Goal: Task Accomplishment & Management: Complete application form

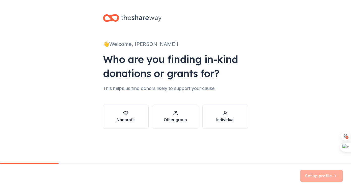
click at [140, 115] on button "Nonprofit" at bounding box center [126, 117] width 46 height 24
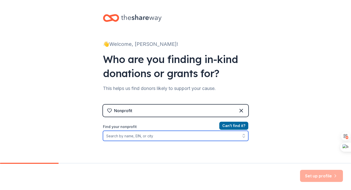
click at [147, 136] on input "Find your nonprofit" at bounding box center [175, 136] width 145 height 10
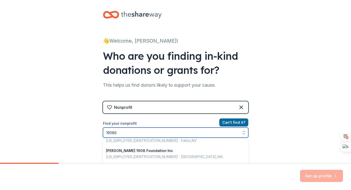
scroll to position [43, 0]
drag, startPoint x: 142, startPoint y: 133, endPoint x: 101, endPoint y: 133, distance: 40.9
click at [101, 133] on div "👋 Welcome, [PERSON_NAME]! Who are you finding in-kind donations or grants for? …" at bounding box center [176, 105] width 162 height 216
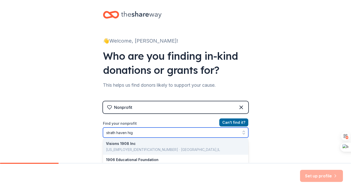
type input "strath haven high"
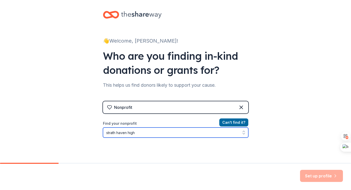
click at [204, 133] on input "strath haven high" at bounding box center [175, 133] width 145 height 10
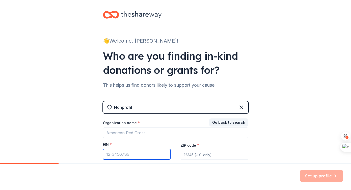
click at [154, 152] on input "EIN *" at bounding box center [137, 154] width 68 height 11
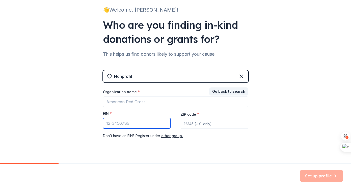
scroll to position [35, 0]
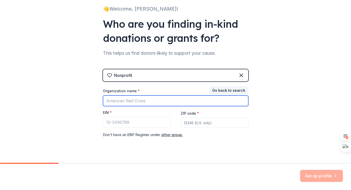
click at [152, 104] on input "Organization name *" at bounding box center [175, 101] width 145 height 11
type input "[GEOGRAPHIC_DATA]"
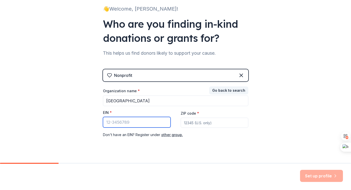
click at [114, 120] on input "EIN *" at bounding box center [137, 122] width 68 height 11
paste input "[US_EMPLOYER_IDENTIFICATION_NUMBER]"
type input "[US_EMPLOYER_IDENTIFICATION_NUMBER]"
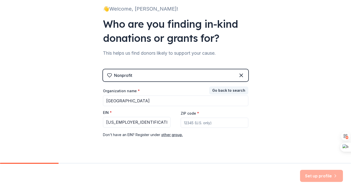
click at [186, 120] on input "ZIP code *" at bounding box center [215, 123] width 68 height 10
type input "19086"
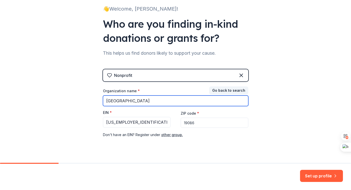
click at [168, 100] on input "Strath Haven" at bounding box center [175, 101] width 145 height 11
drag, startPoint x: 142, startPoint y: 100, endPoint x: 100, endPoint y: 100, distance: 41.9
click at [100, 100] on div "👋 Welcome, Amanda! Who are you finding in-kind donations or grants for? This he…" at bounding box center [176, 69] width 162 height 208
paste input "The Foundation for Wallingford-Swarthmore Schools"
type input "The Foundation for Wallingford-Swarthmore Schools"
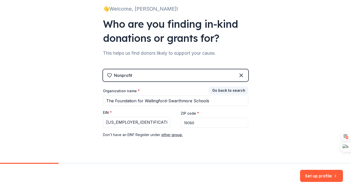
scroll to position [45, 0]
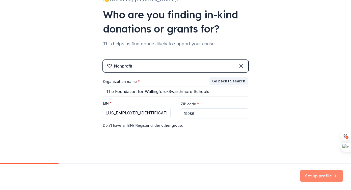
click at [312, 177] on button "Set up profile" at bounding box center [321, 176] width 43 height 12
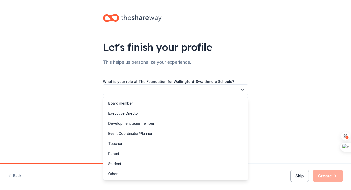
click at [216, 91] on button "button" at bounding box center [175, 90] width 145 height 11
click at [198, 152] on div "Parent" at bounding box center [175, 154] width 143 height 10
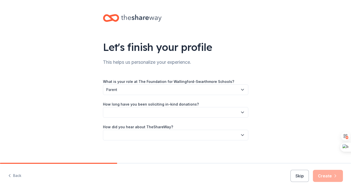
click at [190, 115] on button "button" at bounding box center [175, 112] width 145 height 11
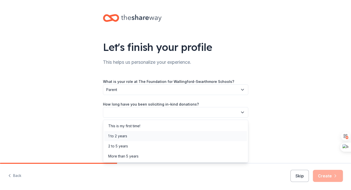
click at [185, 134] on div "1 to 2 years" at bounding box center [175, 136] width 143 height 10
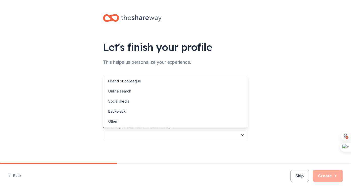
click at [185, 134] on button "button" at bounding box center [175, 135] width 145 height 11
click at [180, 94] on div "Online search" at bounding box center [175, 91] width 143 height 10
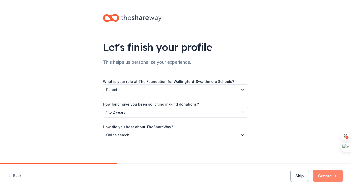
click at [322, 176] on button "Create" at bounding box center [328, 176] width 30 height 12
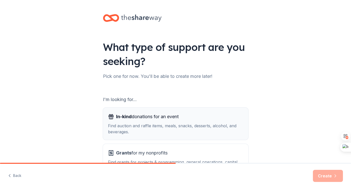
click at [217, 123] on div "Find auction and raffle items, meals, snacks, desserts, alcohol, and beverages." at bounding box center [175, 129] width 135 height 12
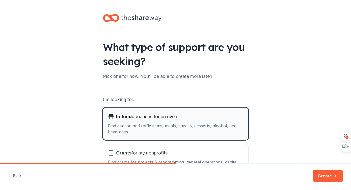
scroll to position [41, 0]
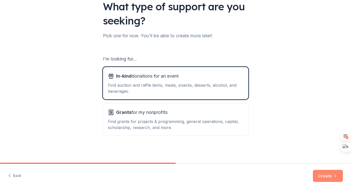
click at [322, 175] on button "Create" at bounding box center [328, 176] width 30 height 12
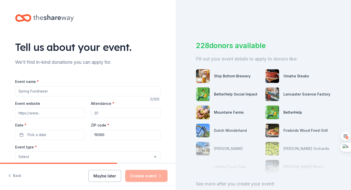
click at [83, 90] on input "Event name *" at bounding box center [87, 91] width 145 height 10
type input "Strath Haven Cheer Challenge"
click at [102, 110] on input "Attendance *" at bounding box center [126, 113] width 70 height 10
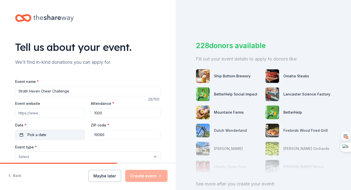
type input "1000"
click at [38, 136] on span "Pick a date" at bounding box center [37, 135] width 19 height 6
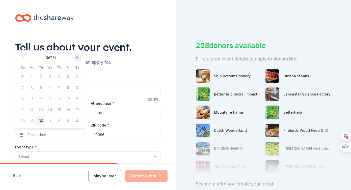
click at [77, 58] on button "Go to next month" at bounding box center [77, 57] width 7 height 7
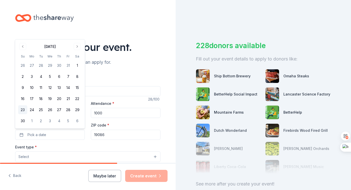
click at [23, 109] on button "23" at bounding box center [22, 110] width 9 height 9
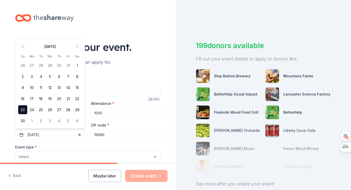
click at [4, 109] on div "Tell us about your event. We'll find in-kind donations you can apply for. Event…" at bounding box center [88, 168] width 176 height 336
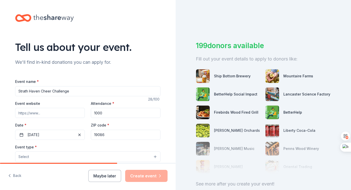
click at [38, 111] on input "Event website" at bounding box center [50, 113] width 70 height 10
paste input "https://sites.google.com/site/havencheer/"
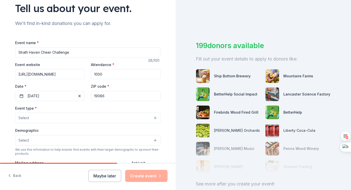
scroll to position [39, 0]
type input "https://sites.google.com/site/havencheer/"
click at [101, 117] on button "Select" at bounding box center [87, 117] width 145 height 11
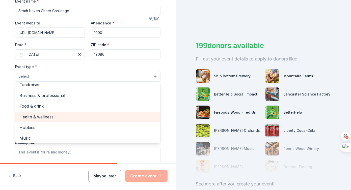
scroll to position [17, 0]
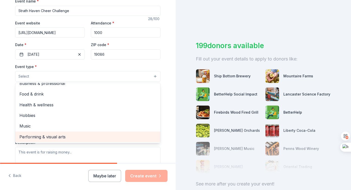
click at [99, 138] on span "Performing & visual arts" at bounding box center [87, 137] width 137 height 7
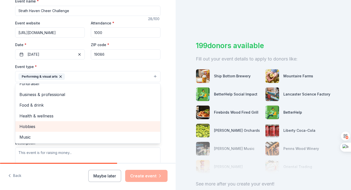
scroll to position [0, 0]
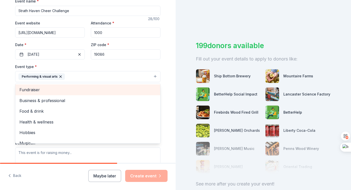
click at [42, 91] on span "Fundraiser" at bounding box center [87, 90] width 137 height 7
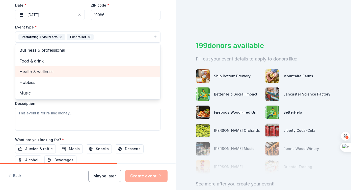
scroll to position [120, 0]
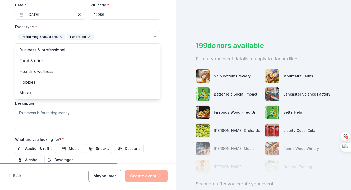
click at [32, 117] on div "Event type * Performing & visual arts Fundraiser Business & professional Food &…" at bounding box center [87, 77] width 145 height 107
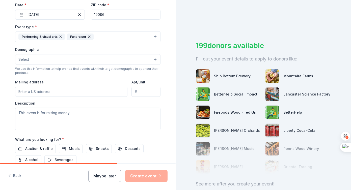
click at [39, 94] on input "Mailing address" at bounding box center [71, 92] width 112 height 10
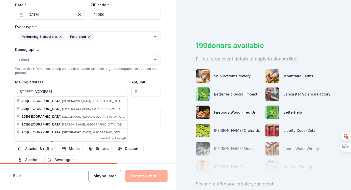
type input "205 South Providence Road, Nether Providence Township, PA, 19086"
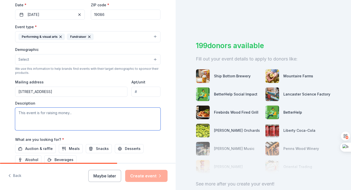
click at [41, 112] on textarea at bounding box center [87, 119] width 145 height 23
click at [50, 114] on textarea at bounding box center [87, 119] width 145 height 23
paste textarea "On behalf of the Strath Haven High School Cheerleading Team, we are reaching ou…"
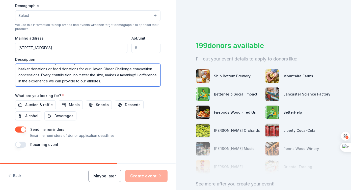
scroll to position [165, 0]
type textarea "On behalf of the Strath Haven High School Cheerleading Team, we are reaching ou…"
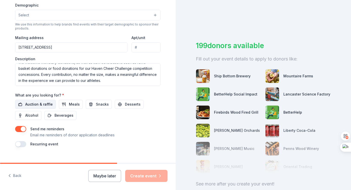
click at [41, 106] on span "Auction & raffle" at bounding box center [39, 105] width 28 height 6
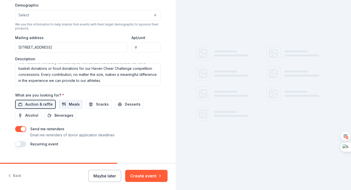
click at [72, 103] on span "Meals" at bounding box center [74, 105] width 11 height 6
click at [97, 103] on span "Snacks" at bounding box center [102, 105] width 13 height 6
click at [126, 104] on span "Desserts" at bounding box center [133, 105] width 16 height 6
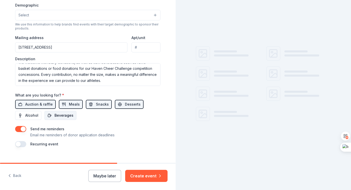
click at [63, 117] on span "Beverages" at bounding box center [64, 116] width 19 height 6
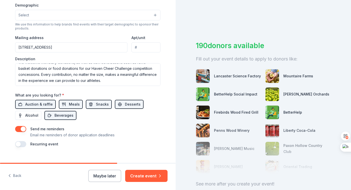
scroll to position [173, 0]
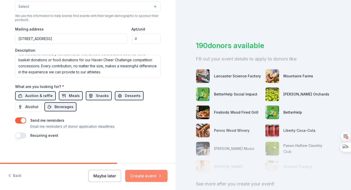
click at [134, 174] on button "Create event" at bounding box center [146, 176] width 42 height 12
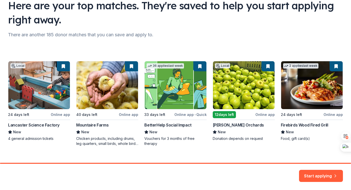
scroll to position [49, 0]
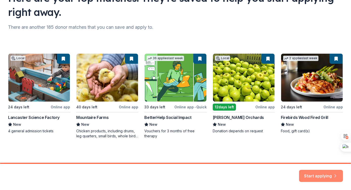
click at [320, 173] on button "Start applying" at bounding box center [321, 173] width 44 height 12
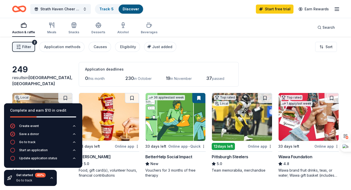
click at [52, 180] on icon "button" at bounding box center [52, 178] width 4 height 4
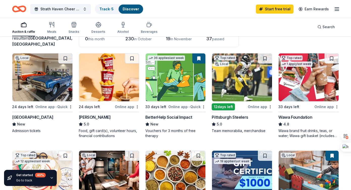
scroll to position [40, 0]
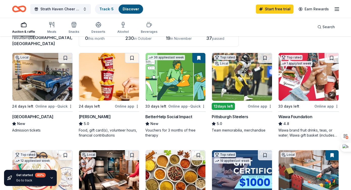
click at [299, 89] on img at bounding box center [309, 77] width 60 height 48
click at [318, 107] on div "Online app" at bounding box center [327, 106] width 24 height 6
click at [294, 102] on div "Top rated 1 apply last week 33 days left Online app Wawa Foundation 4.8 Wawa br…" at bounding box center [309, 95] width 61 height 85
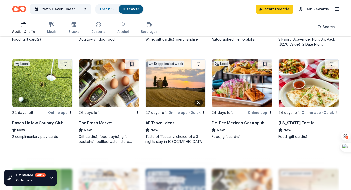
scroll to position [325, 0]
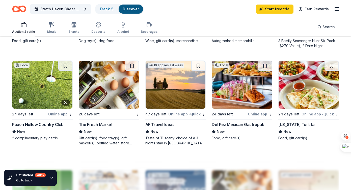
click at [33, 88] on img at bounding box center [42, 85] width 60 height 48
click at [28, 74] on img at bounding box center [42, 85] width 60 height 48
click at [52, 126] on div "Paxon Hollow Country Club" at bounding box center [38, 125] width 52 height 6
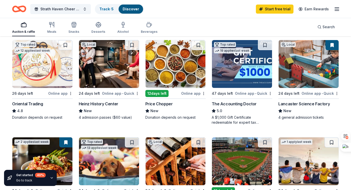
scroll to position [3, 0]
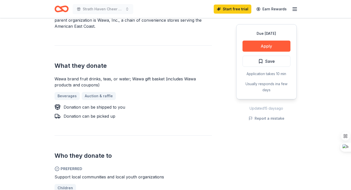
scroll to position [187, 0]
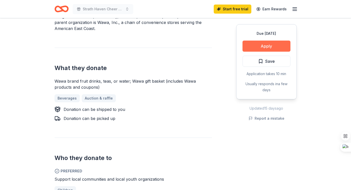
click at [272, 46] on button "Apply" at bounding box center [267, 46] width 48 height 11
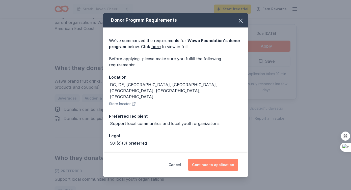
click at [209, 166] on button "Continue to application" at bounding box center [213, 165] width 50 height 12
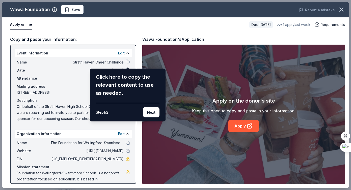
click at [127, 61] on div "Wawa Foundation Save Report a mistake Apply online Due [DATE] 1 apply last week…" at bounding box center [175, 95] width 347 height 186
click at [151, 112] on button "Next" at bounding box center [151, 113] width 16 height 10
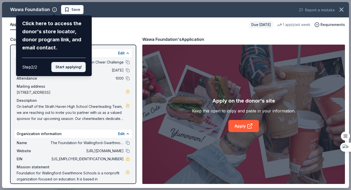
click at [66, 66] on button "Start applying!" at bounding box center [69, 67] width 34 height 10
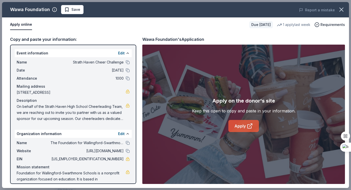
click at [240, 129] on link "Apply" at bounding box center [244, 126] width 31 height 12
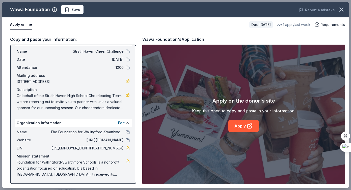
drag, startPoint x: 102, startPoint y: 148, endPoint x: 118, endPoint y: 149, distance: 16.4
click at [118, 148] on span "[US_EMPLOYER_IDENTIFICATION_NUMBER]" at bounding box center [87, 148] width 73 height 6
click at [118, 149] on span "[US_EMPLOYER_IDENTIFICATION_NUMBER]" at bounding box center [87, 148] width 73 height 6
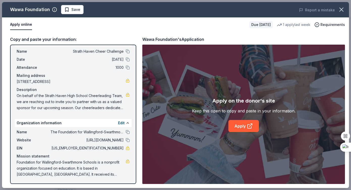
click at [118, 149] on span "[US_EMPLOYER_IDENTIFICATION_NUMBER]" at bounding box center [87, 148] width 73 height 6
click at [114, 148] on span "[US_EMPLOYER_IDENTIFICATION_NUMBER]" at bounding box center [87, 148] width 73 height 6
drag, startPoint x: 103, startPoint y: 148, endPoint x: 122, endPoint y: 148, distance: 19.2
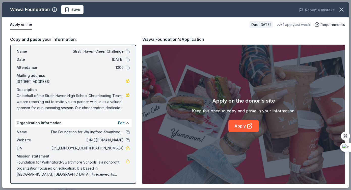
click at [122, 148] on span "[US_EMPLOYER_IDENTIFICATION_NUMBER]" at bounding box center [87, 148] width 73 height 6
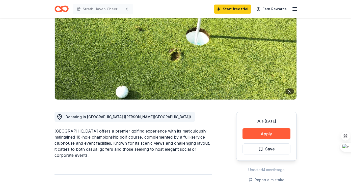
scroll to position [56, 0]
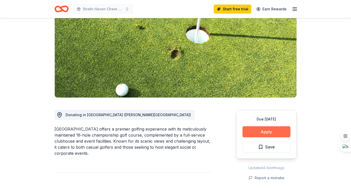
click at [259, 130] on button "Apply" at bounding box center [267, 132] width 48 height 11
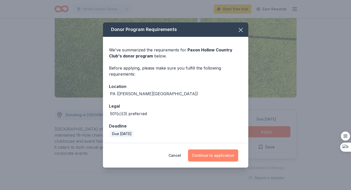
click at [201, 158] on button "Continue to application" at bounding box center [213, 156] width 50 height 12
